Goal: Task Accomplishment & Management: Manage account settings

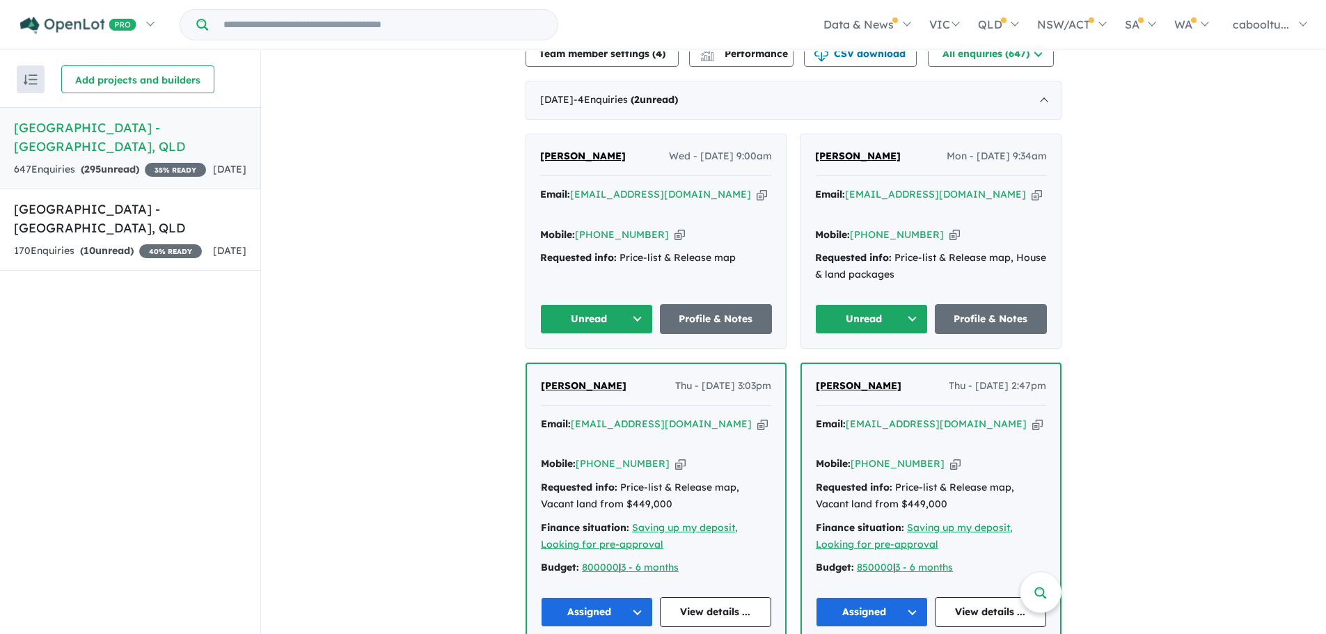
scroll to position [508, 0]
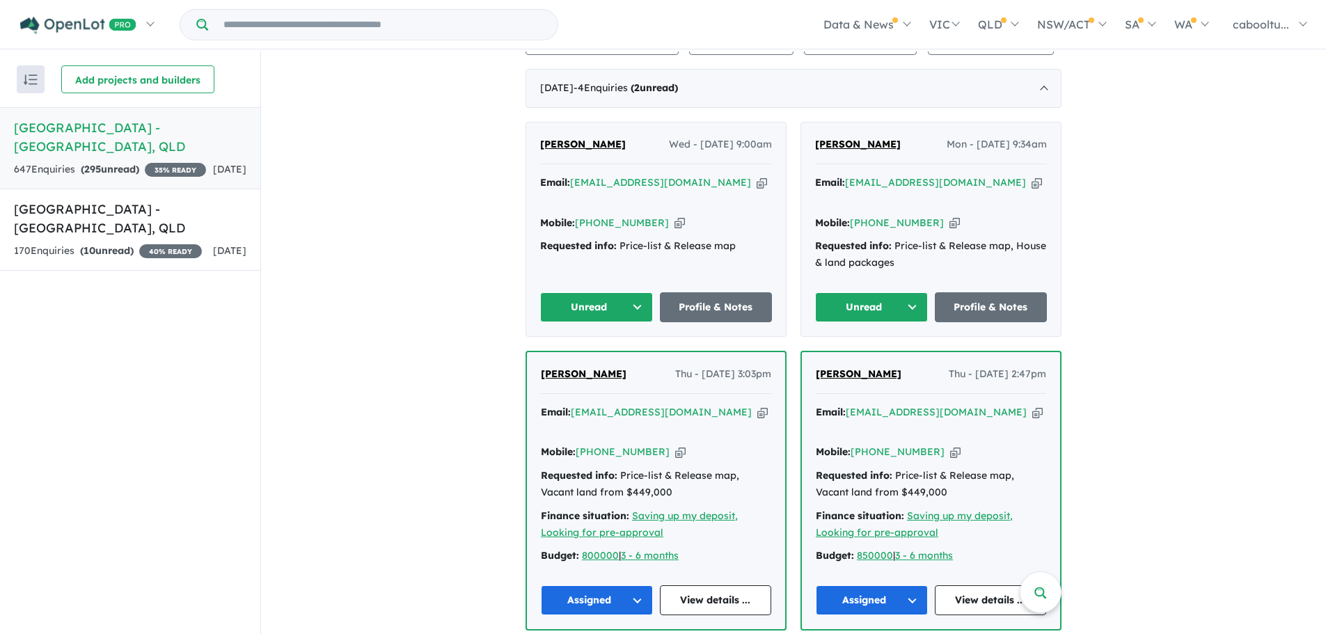
click at [950, 216] on icon "button" at bounding box center [955, 223] width 10 height 15
click at [883, 292] on button "Unread" at bounding box center [871, 307] width 113 height 30
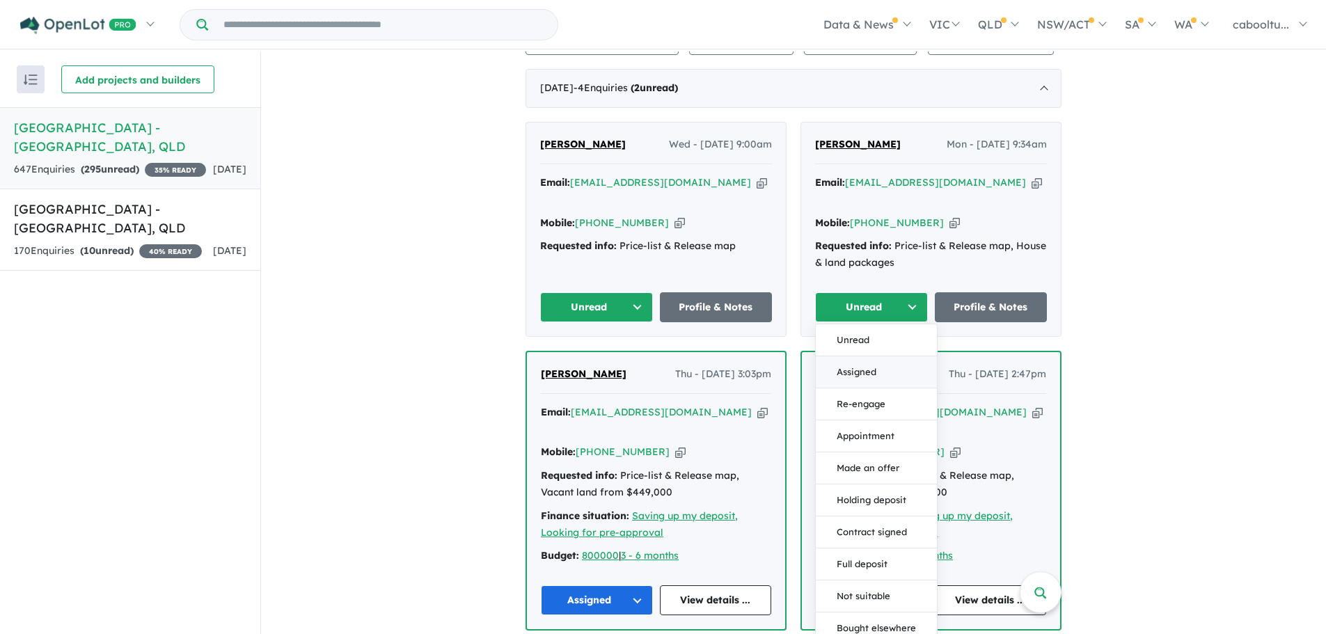
click at [874, 356] on button "Assigned" at bounding box center [876, 372] width 121 height 32
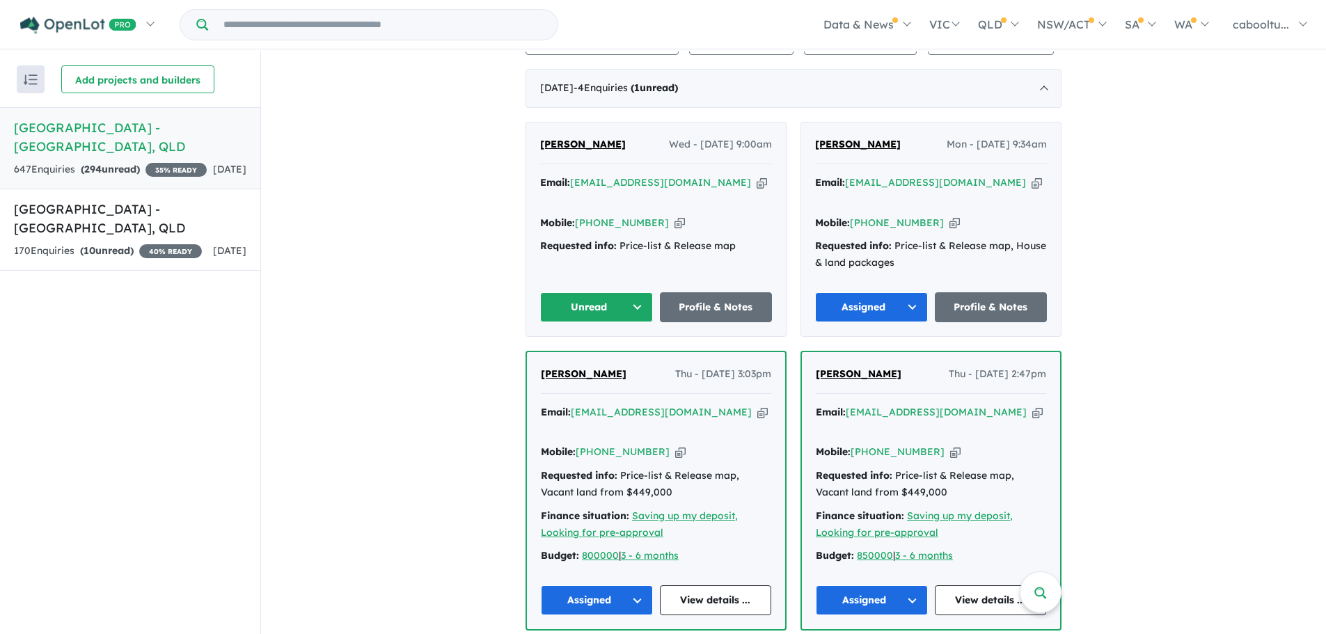
click at [580, 292] on button "Unread" at bounding box center [596, 307] width 113 height 30
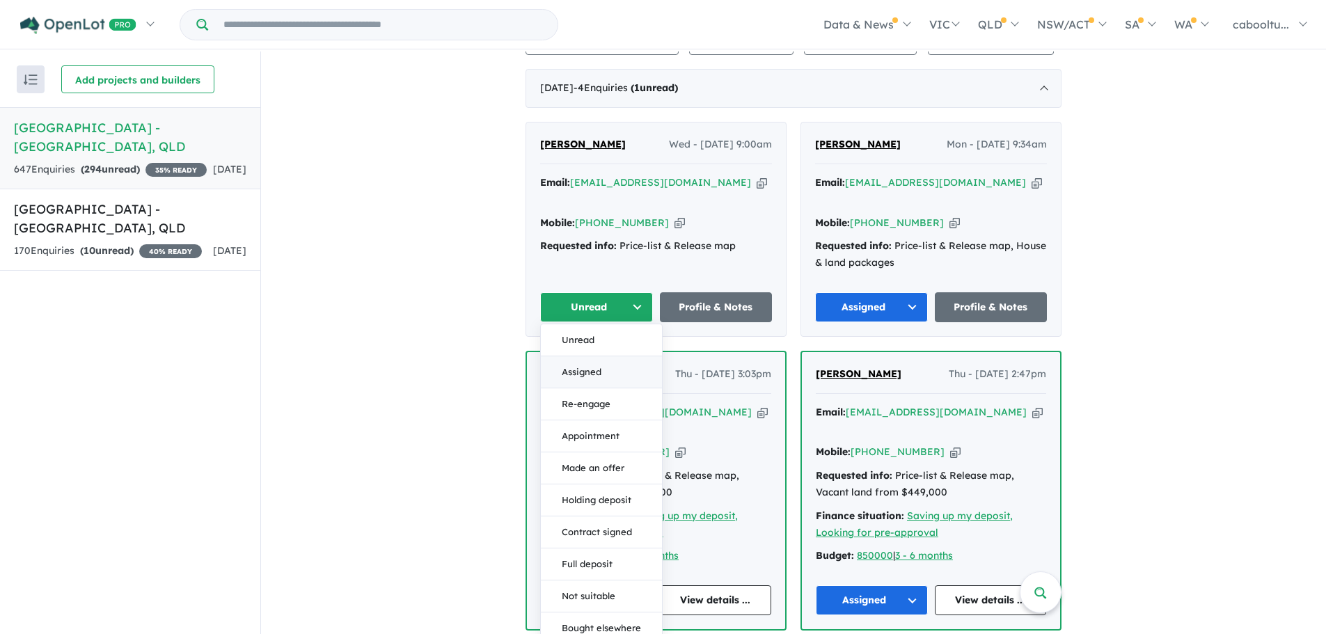
click at [610, 356] on button "Assigned" at bounding box center [601, 372] width 121 height 32
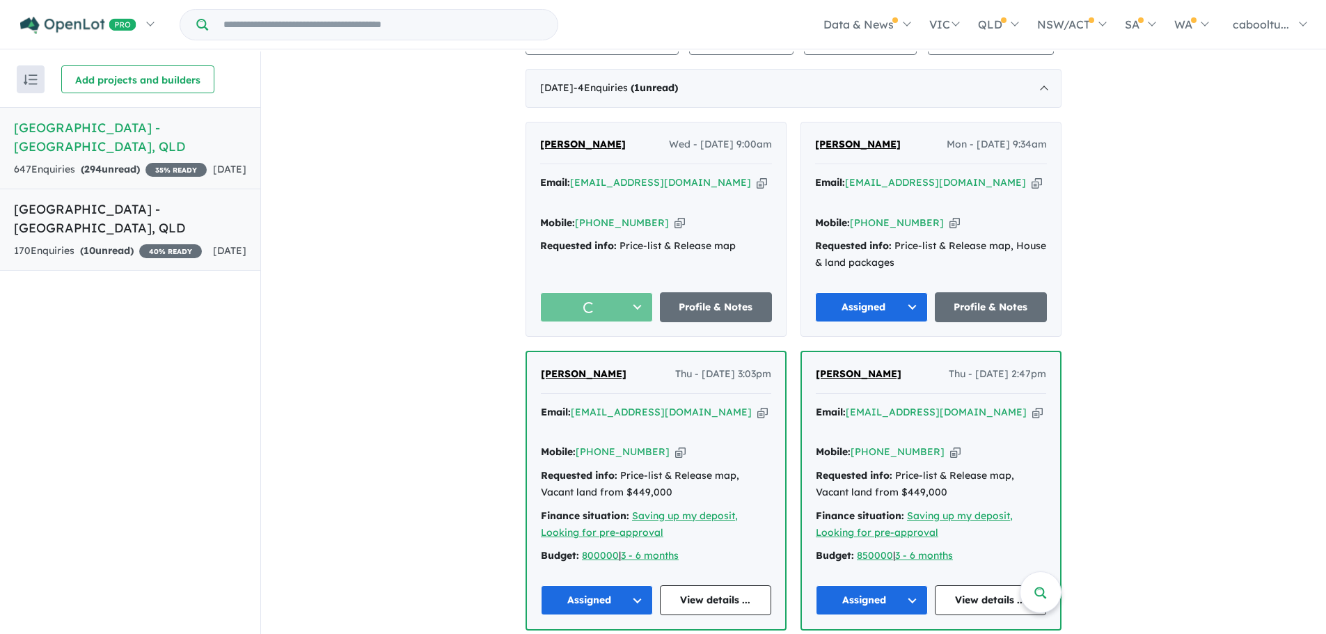
click at [175, 251] on div "170 Enquir ies ( 10 unread) 40 % READY" at bounding box center [108, 251] width 188 height 17
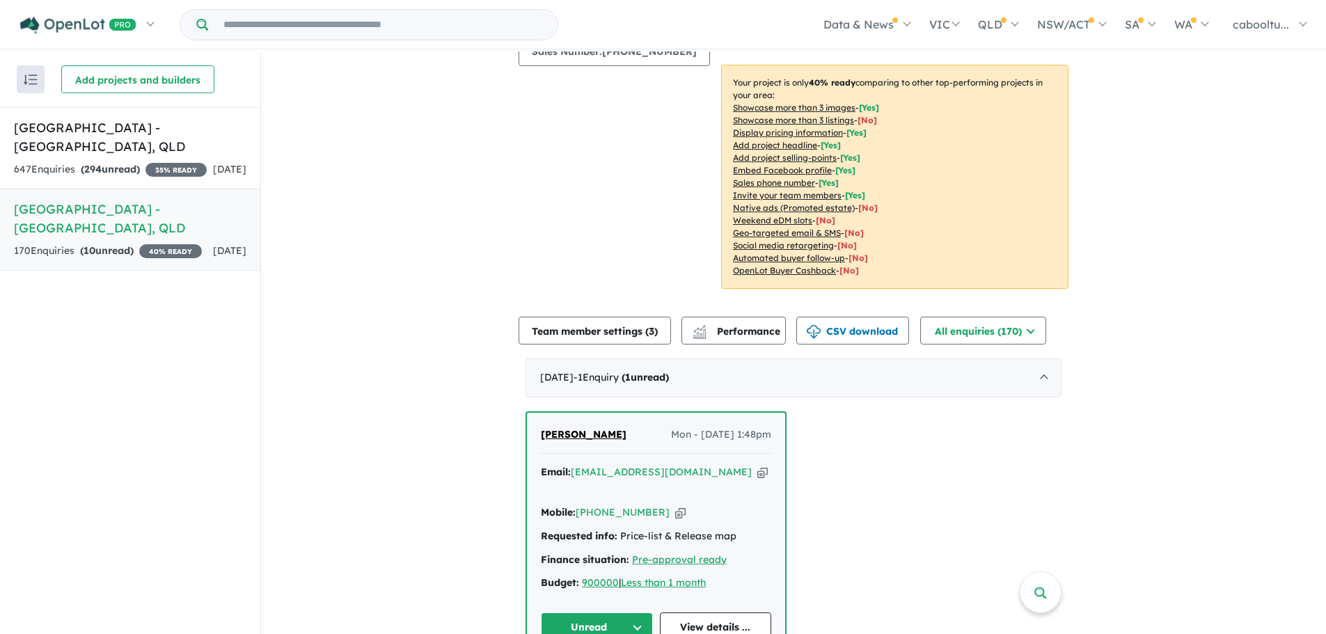
scroll to position [244, 0]
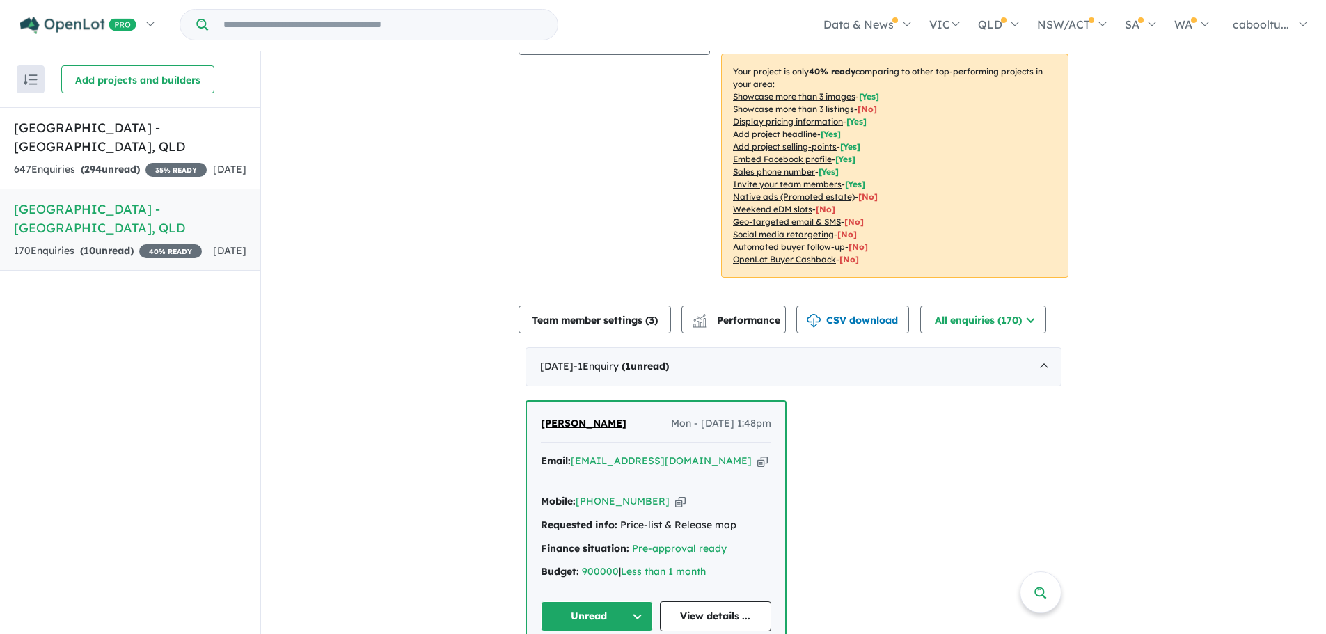
click at [617, 601] on button "Unread" at bounding box center [597, 616] width 112 height 30
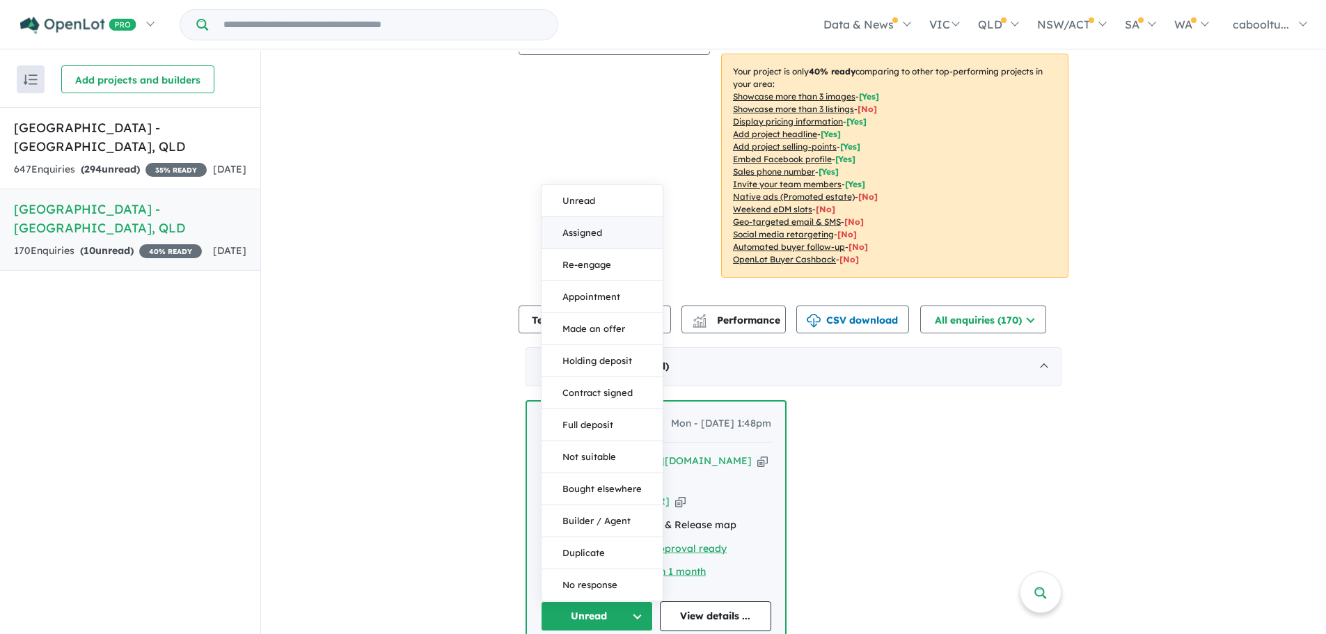
click at [598, 217] on button "Assigned" at bounding box center [602, 233] width 121 height 32
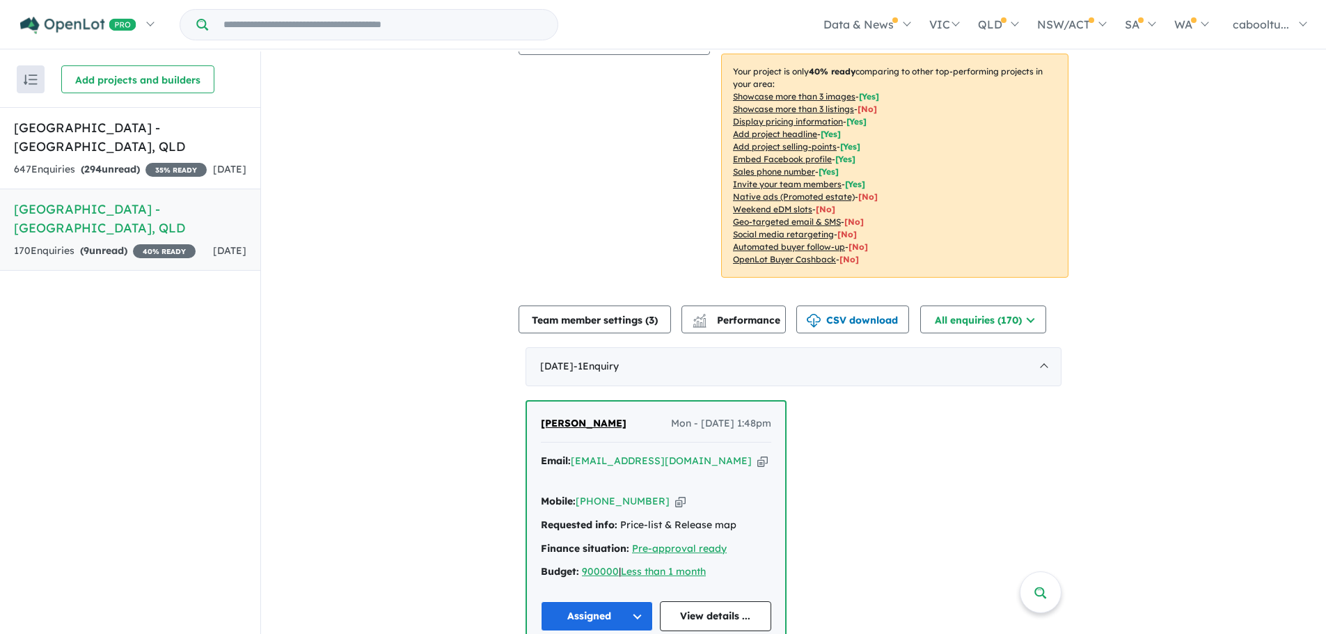
click at [723, 453] on div "Email: [EMAIL_ADDRESS][DOMAIN_NAME] Copied!" at bounding box center [656, 469] width 230 height 33
click at [757, 454] on icon "button" at bounding box center [762, 461] width 10 height 15
click at [171, 165] on div "647 Enquir ies ( 294 unread) 35 % READY" at bounding box center [110, 169] width 193 height 17
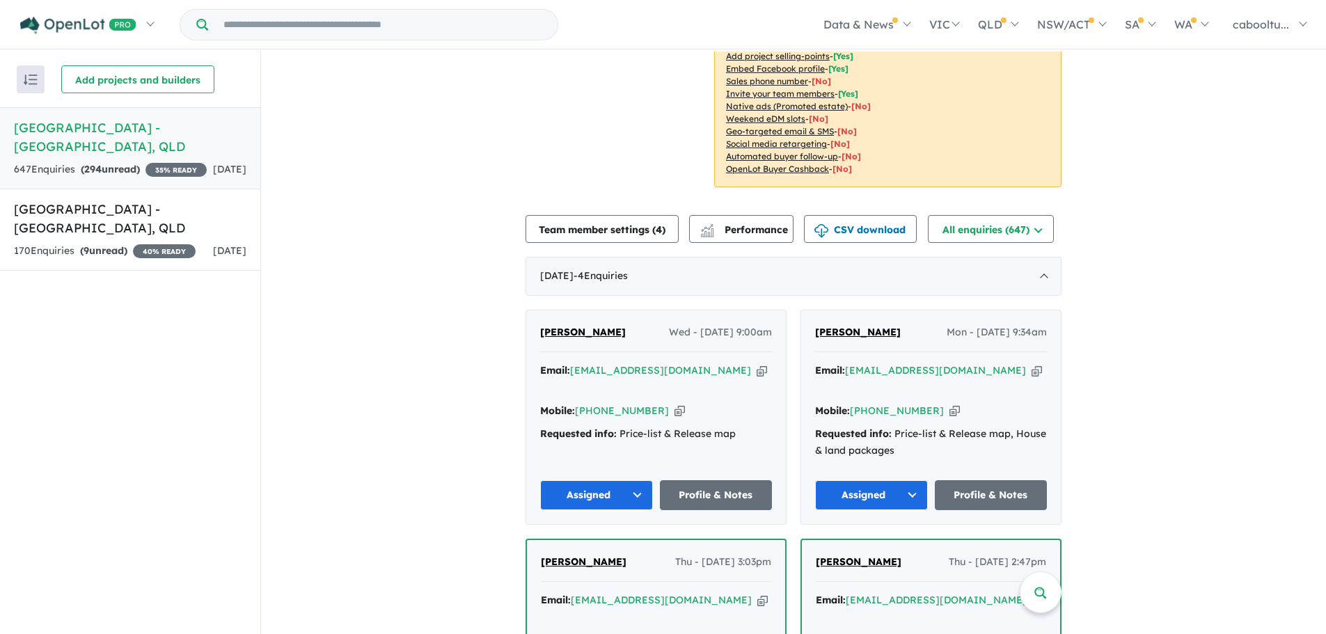
scroll to position [369, 0]
